Goal: Use online tool/utility: Utilize a website feature to perform a specific function

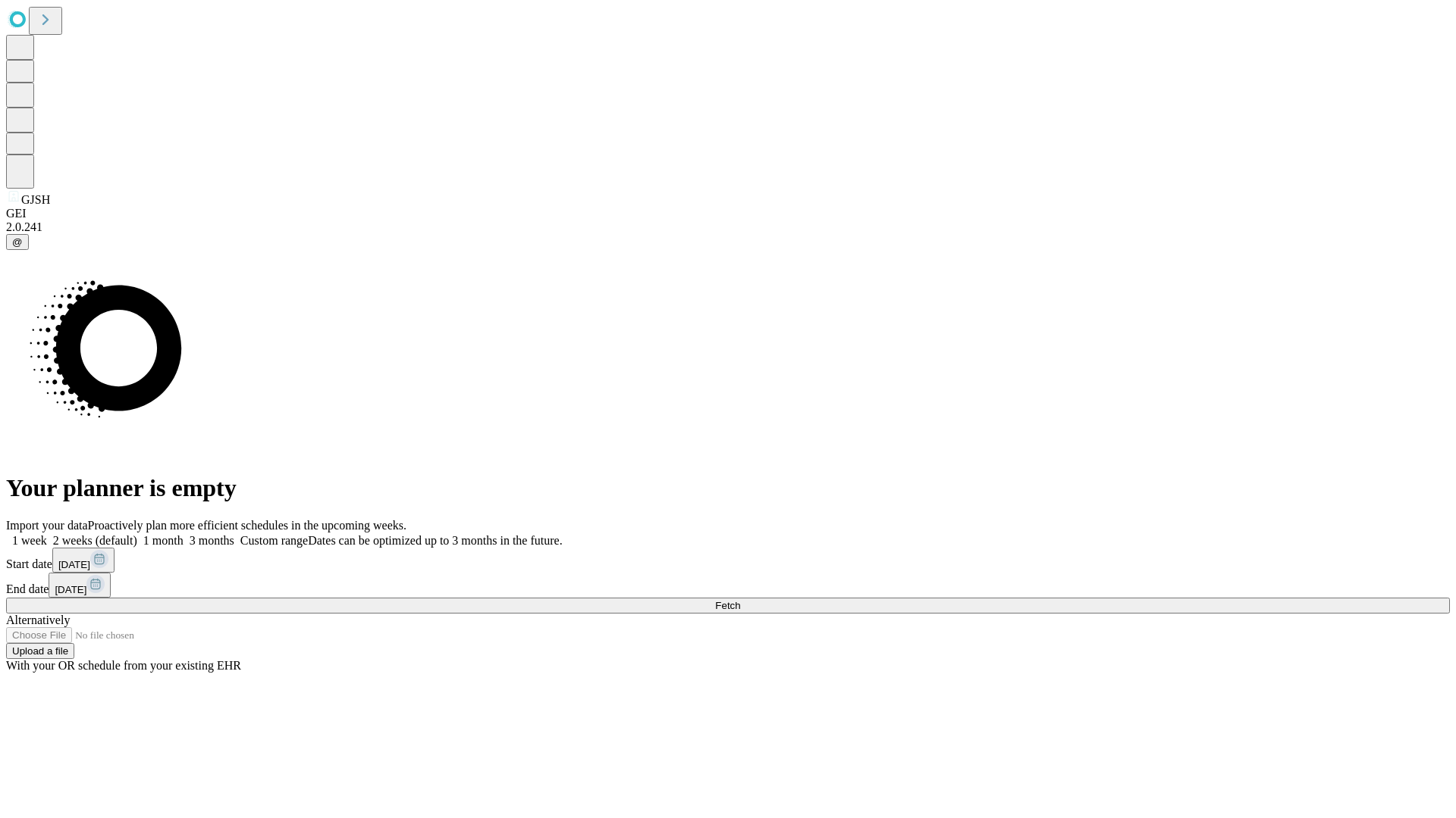
click at [740, 600] on span "Fetch" at bounding box center [727, 606] width 25 height 11
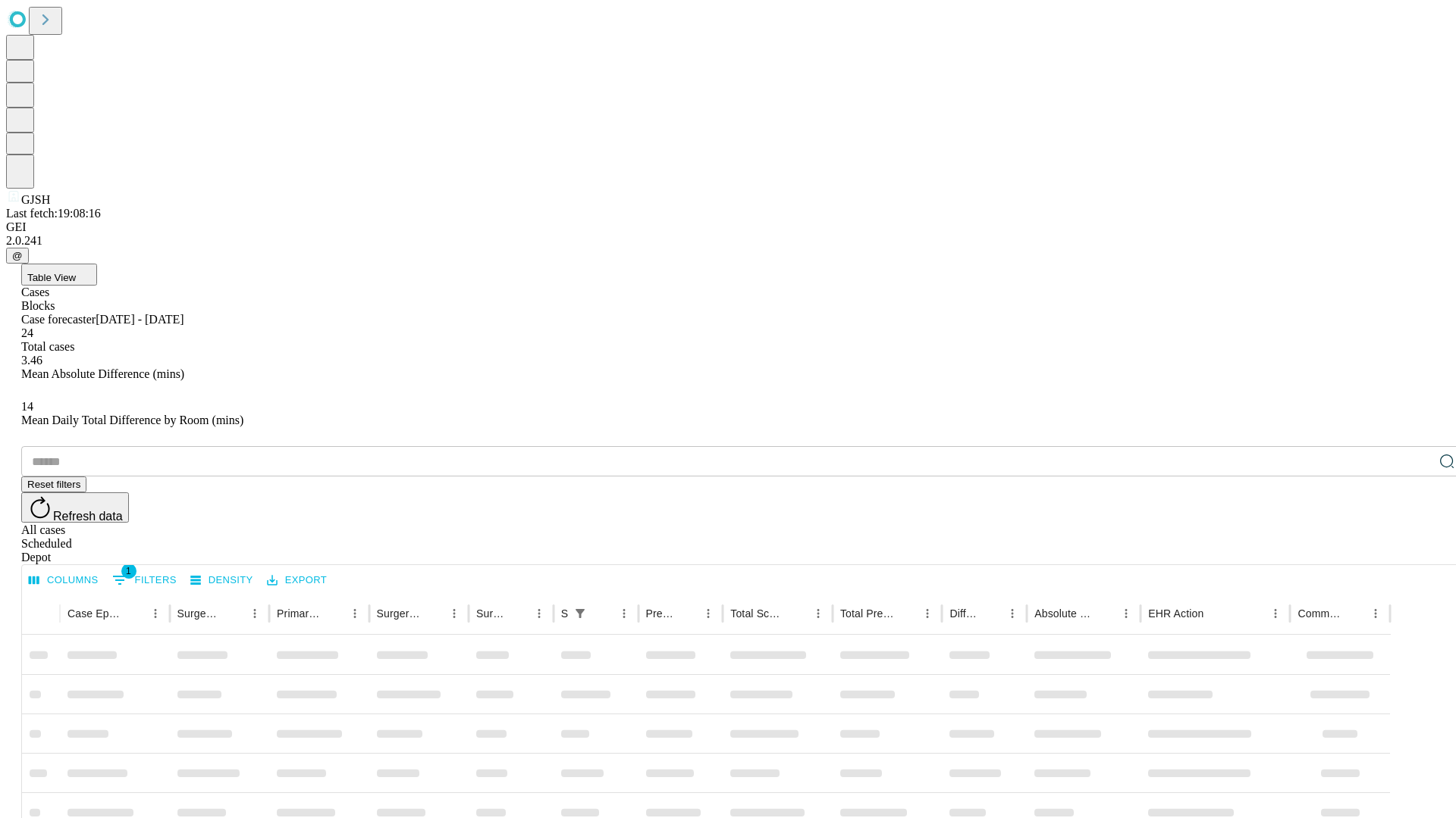
click at [76, 272] on span "Table View" at bounding box center [51, 278] width 48 height 11
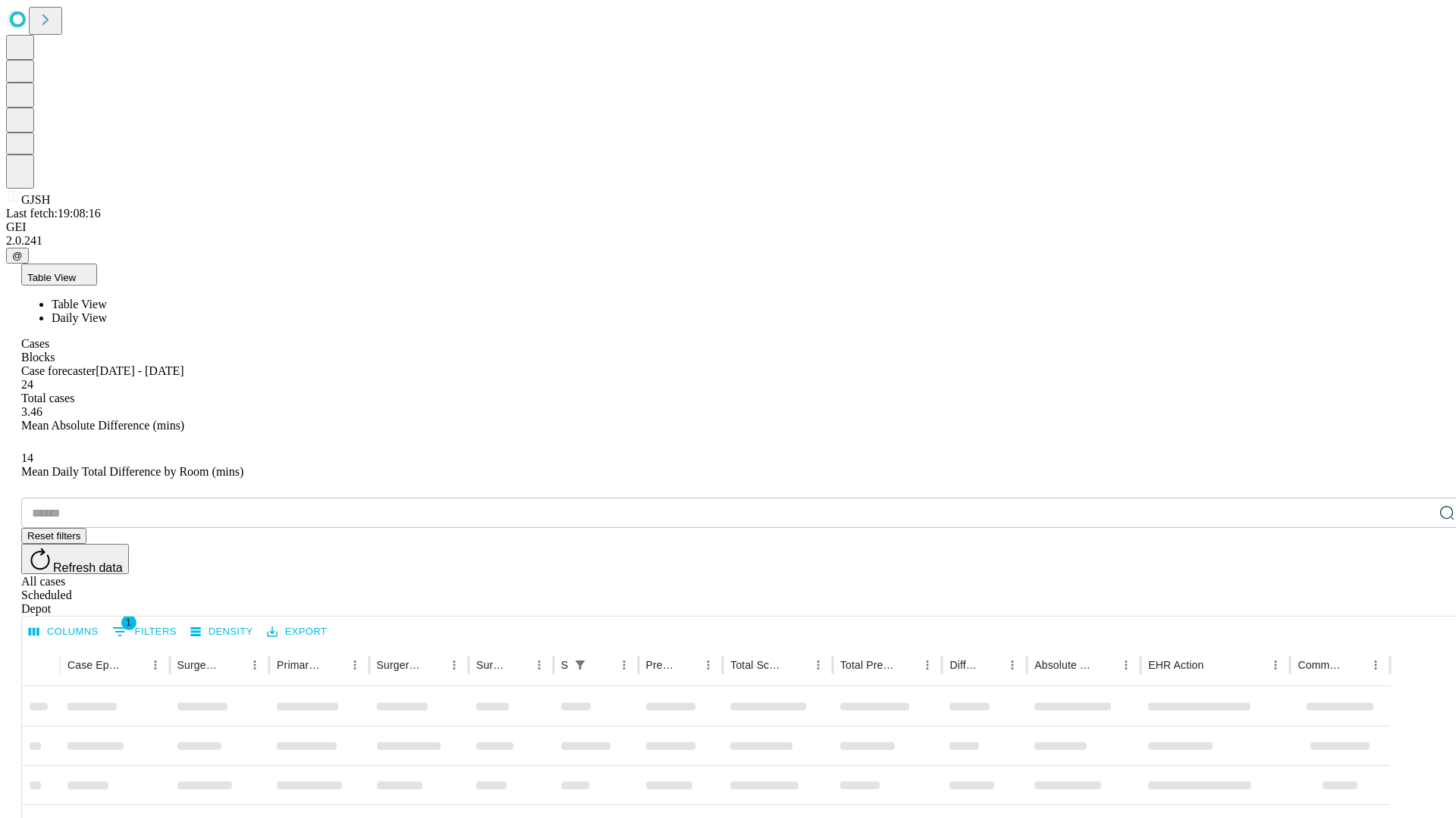
click at [107, 311] on span "Daily View" at bounding box center [79, 318] width 55 height 13
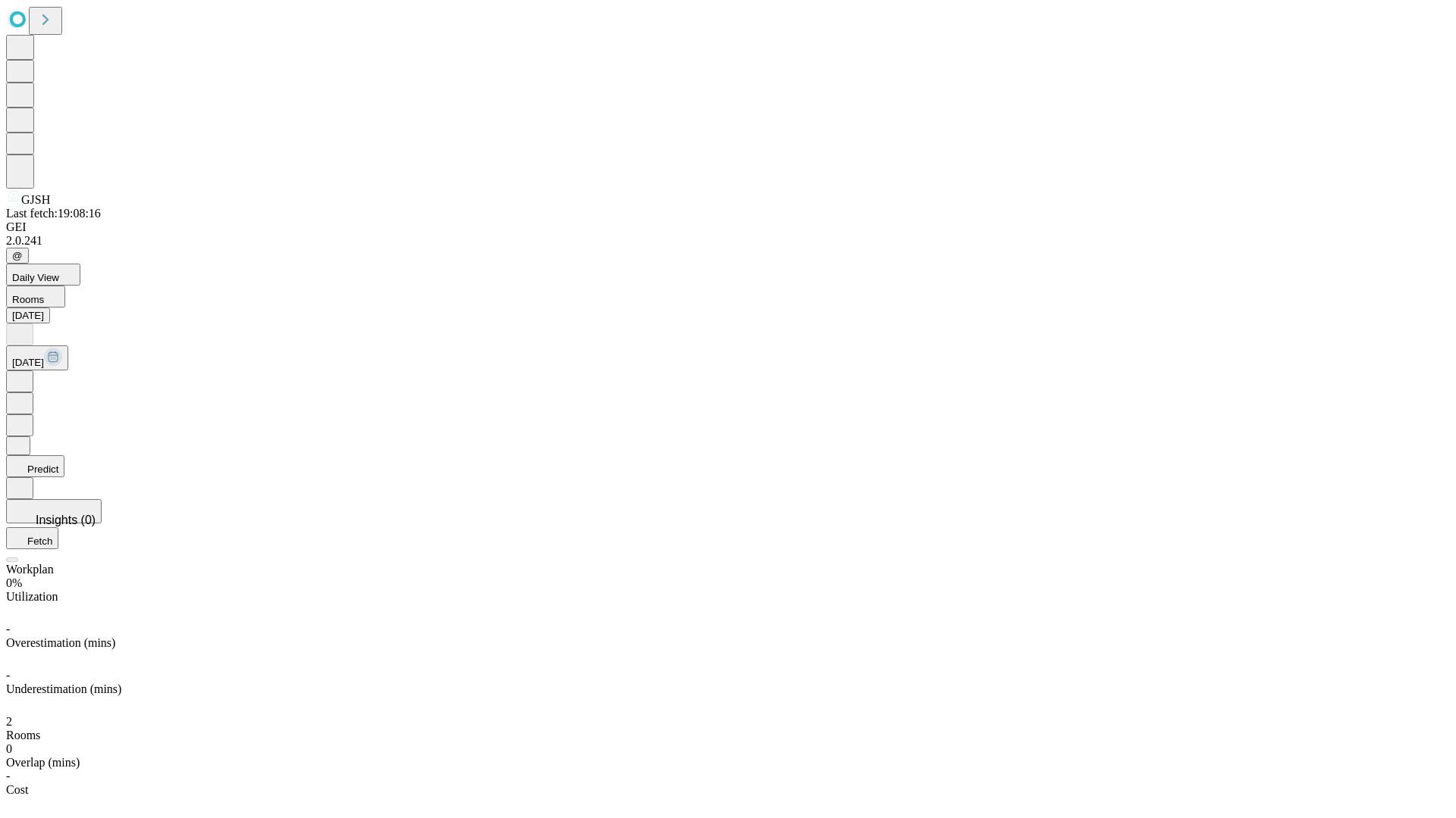
click at [64, 456] on button "Predict" at bounding box center [35, 466] width 58 height 22
